Goal: Information Seeking & Learning: Learn about a topic

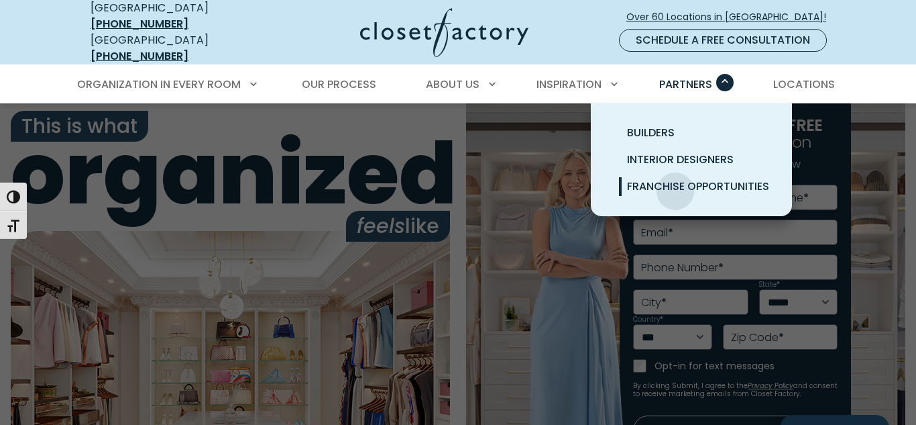
click at [675, 181] on span "Franchise Opportunities" at bounding box center [698, 185] width 142 height 15
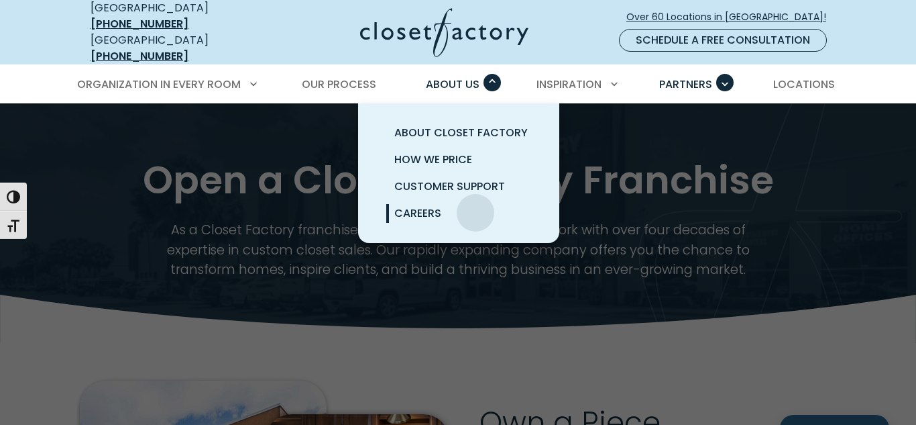
click at [476, 203] on link "Careers" at bounding box center [474, 213] width 201 height 27
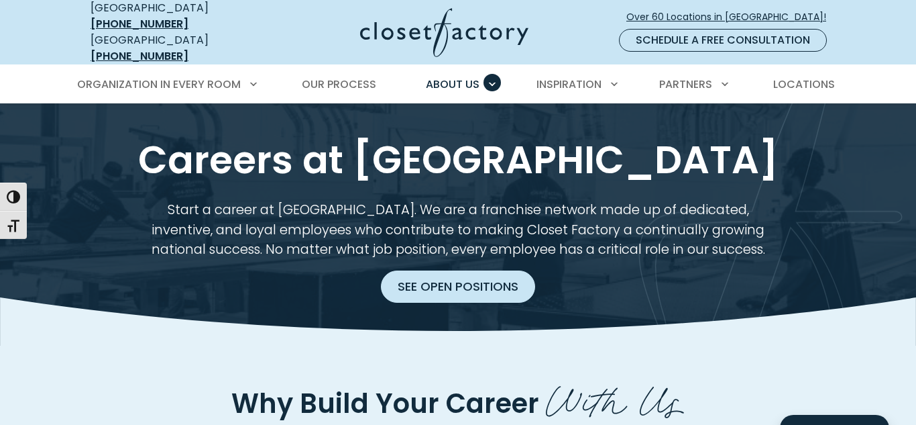
click at [509, 282] on link "See Open Positions" at bounding box center [458, 286] width 154 height 32
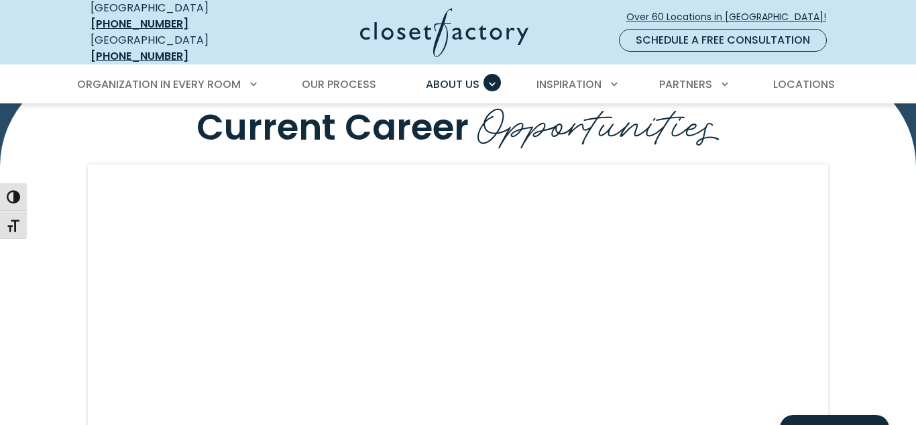
scroll to position [1182, 0]
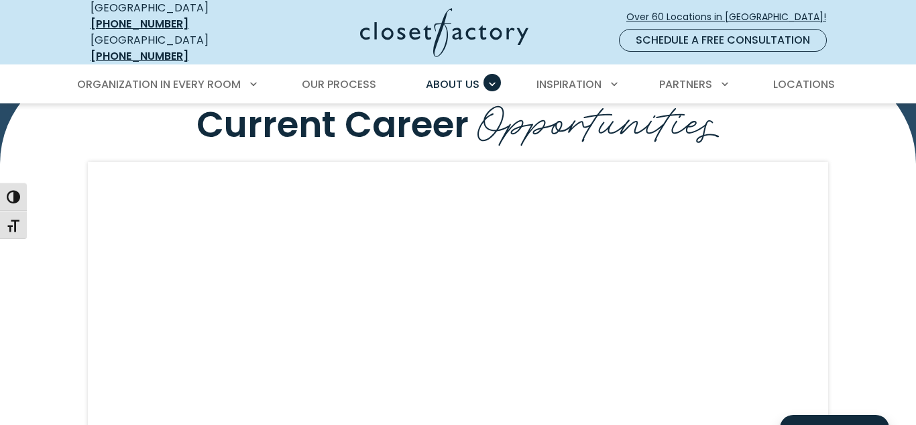
click at [845, 282] on div "Current Career Opportunities" at bounding box center [458, 303] width 916 height 480
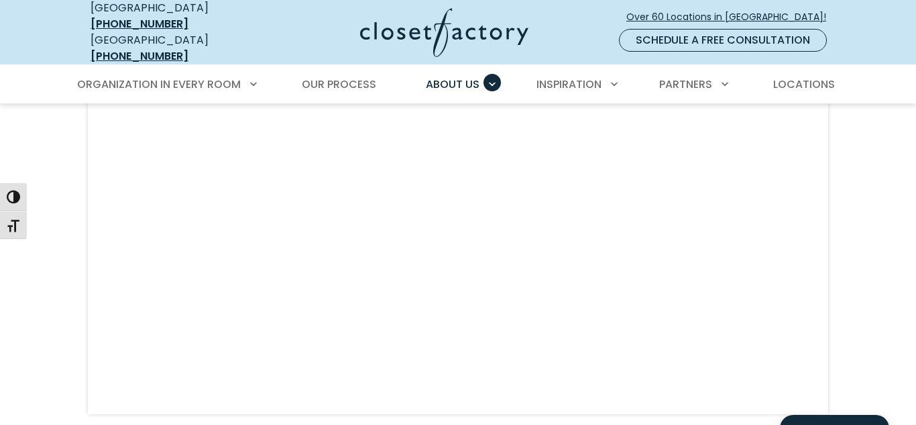
scroll to position [1289, 0]
